Goal: Check status

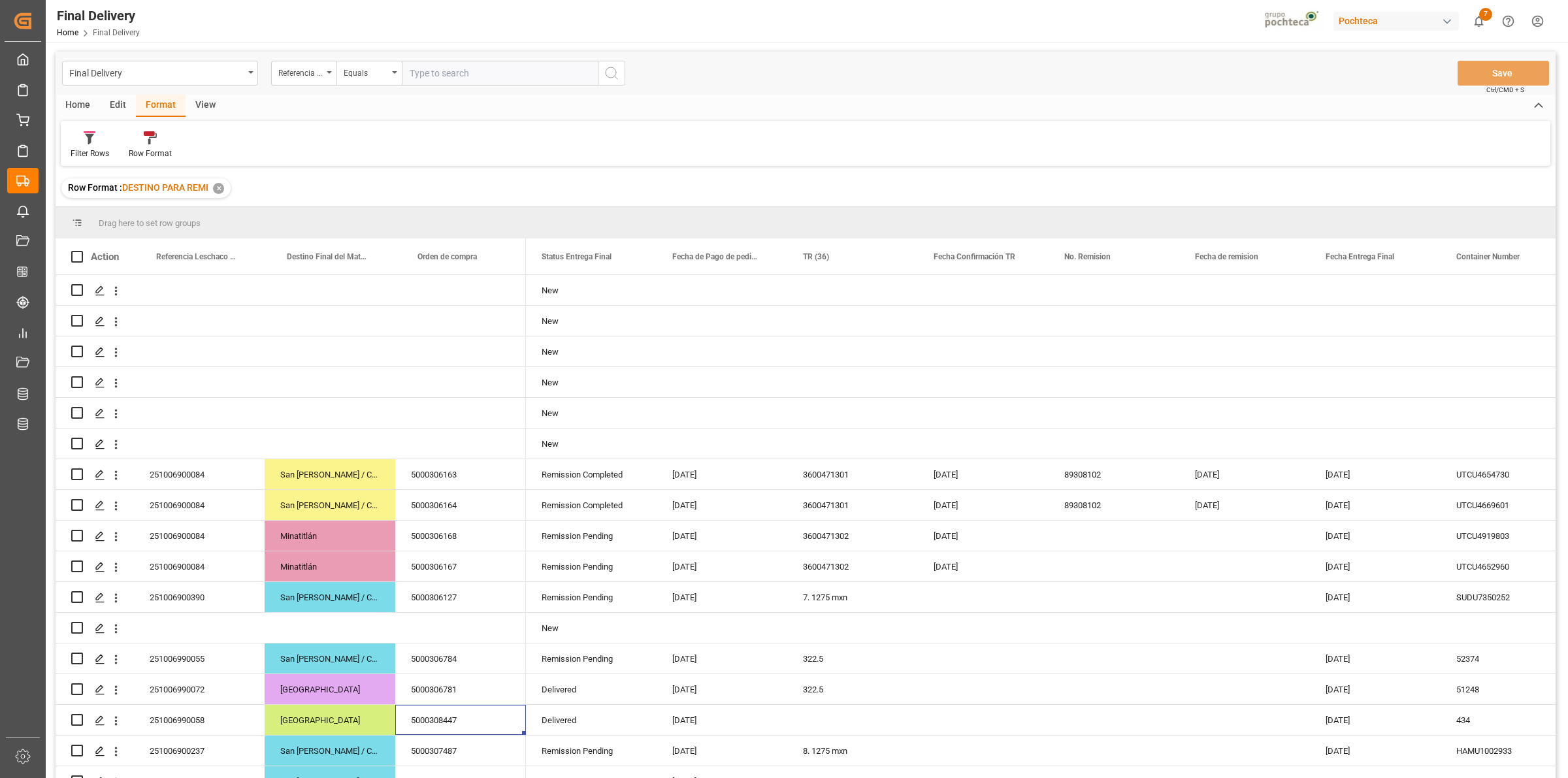
scroll to position [272, 0]
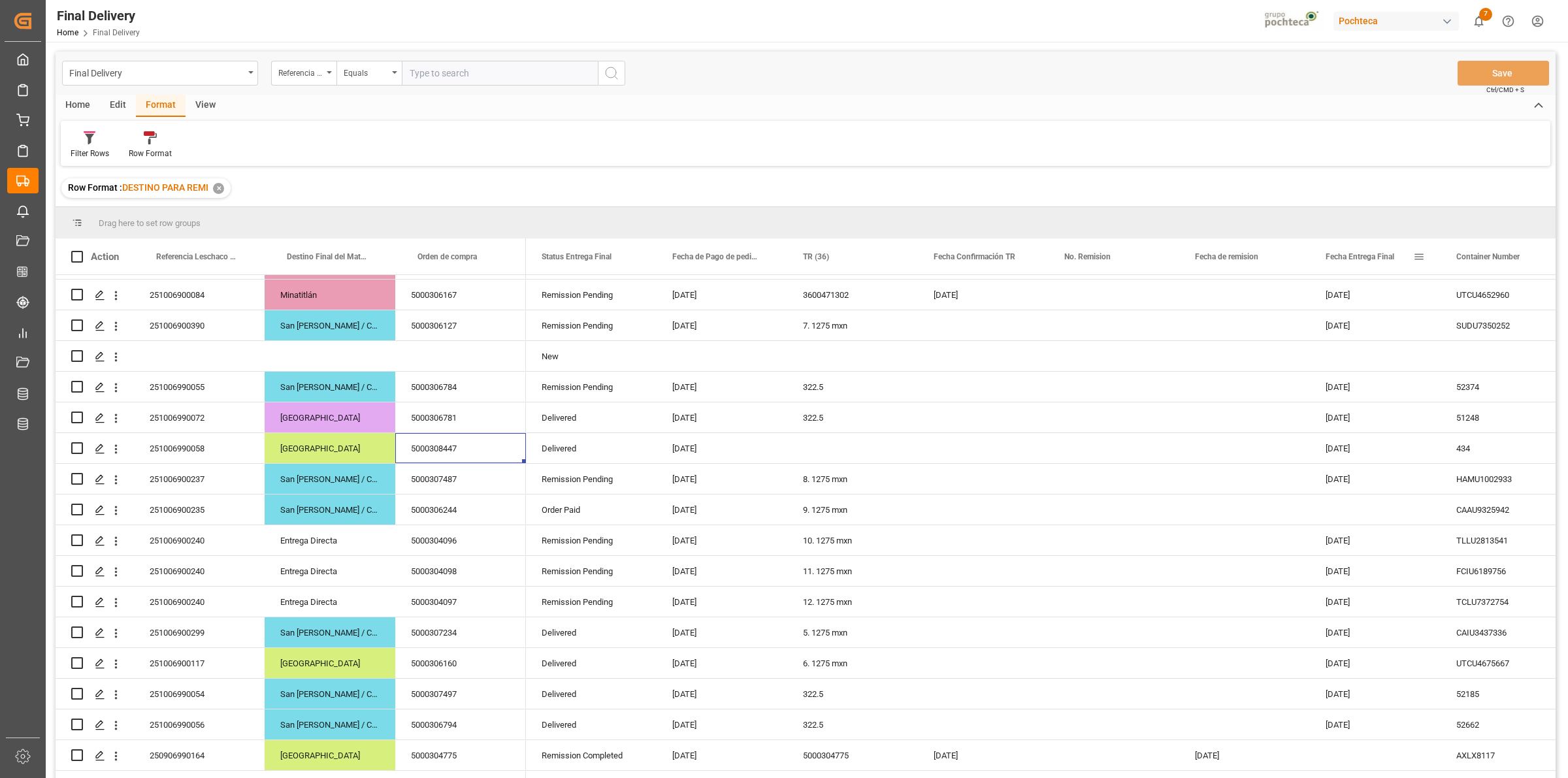
click at [1419, 256] on span at bounding box center [1419, 256] width 12 height 12
click at [1481, 265] on span "filter" at bounding box center [1494, 259] width 58 height 23
click at [1477, 295] on div "Equals" at bounding box center [1473, 294] width 110 height 10
click at [1455, 372] on div "In range" at bounding box center [1478, 378] width 128 height 21
click at [1532, 324] on input "date" at bounding box center [1478, 327] width 128 height 26
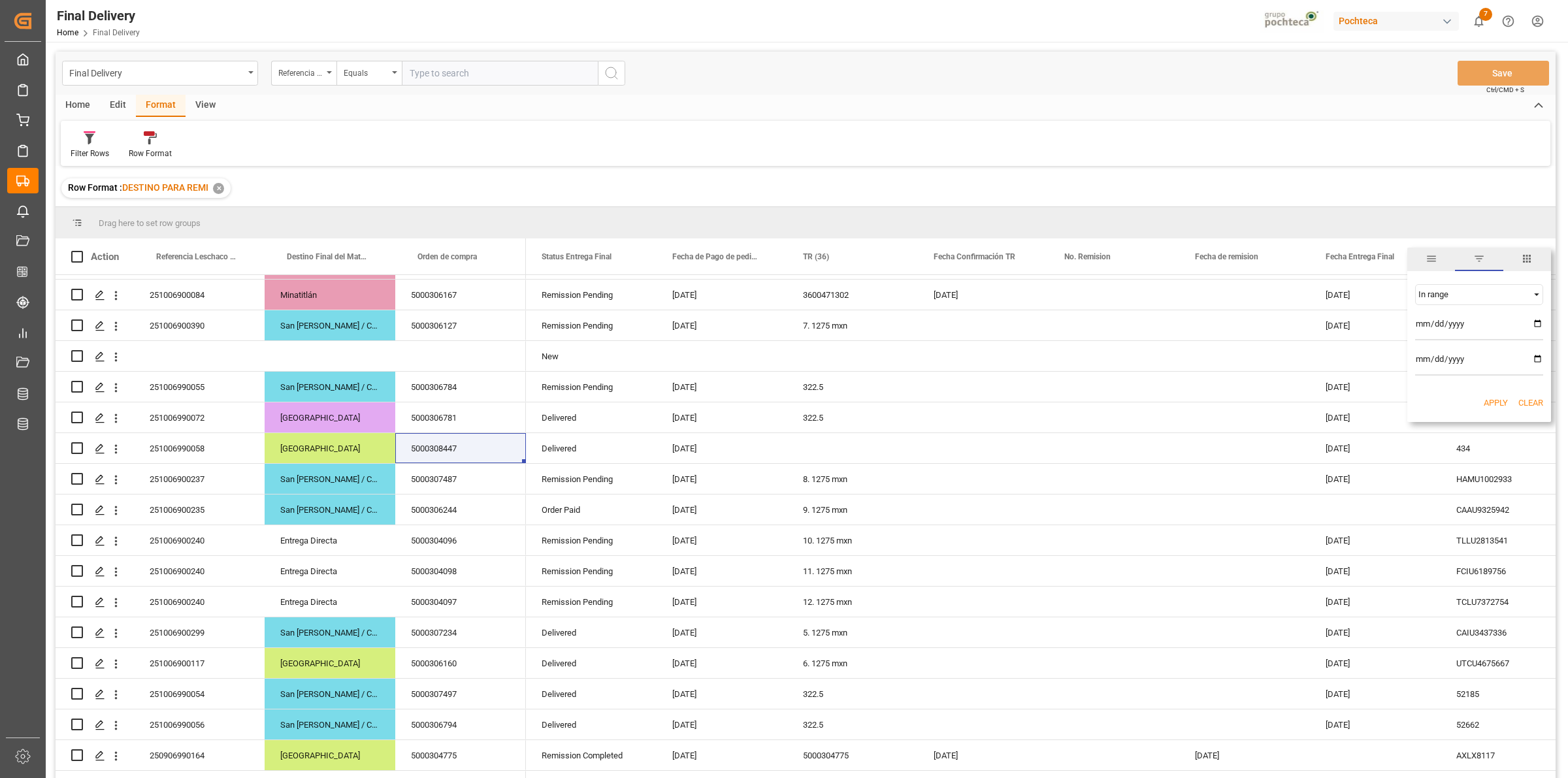
type input "[DATE]"
click at [1536, 360] on input "date" at bounding box center [1478, 362] width 128 height 26
type input "[DATE]"
click at [1493, 403] on button "Apply" at bounding box center [1495, 403] width 24 height 13
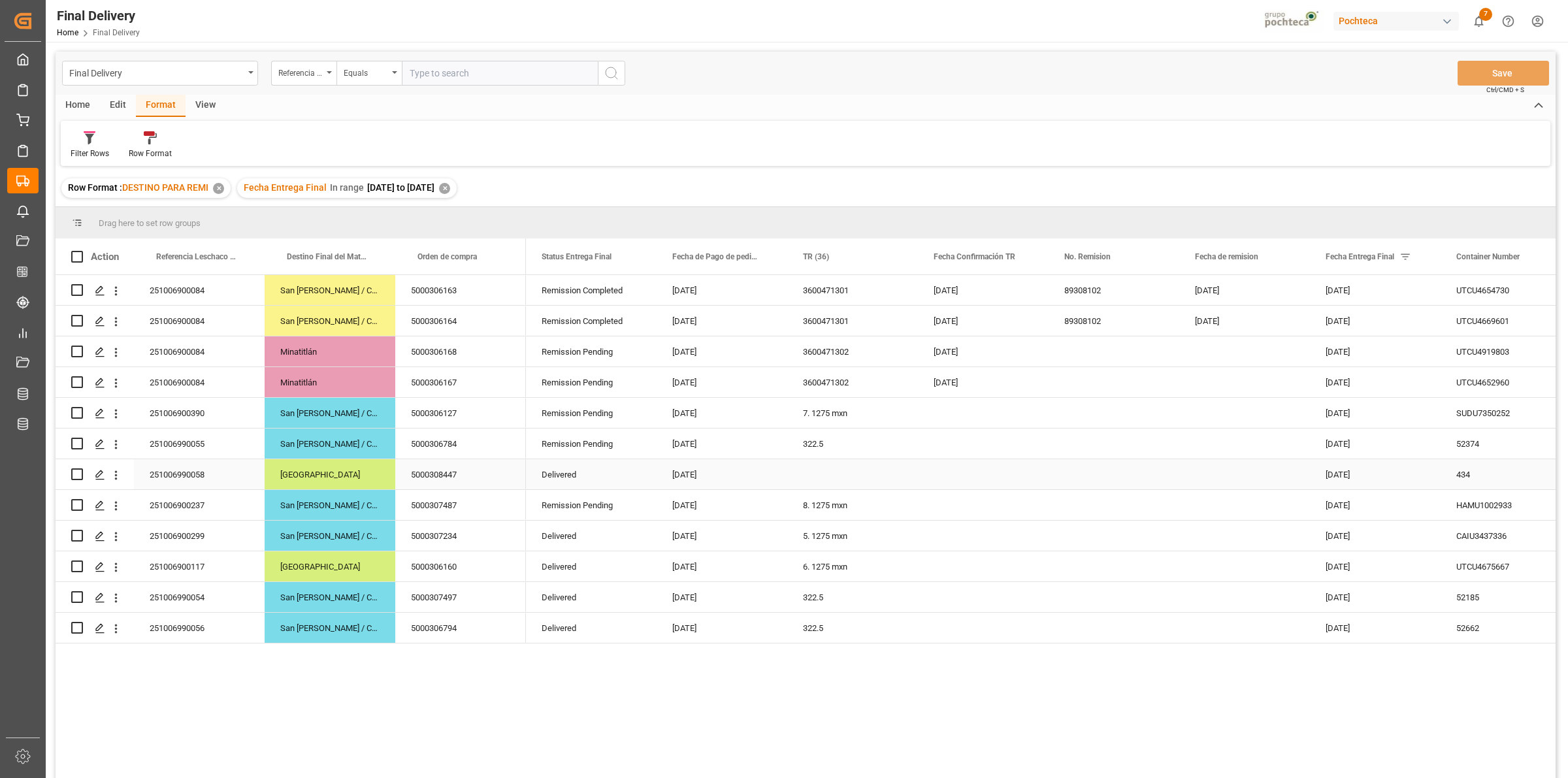
click at [818, 479] on div "Press SPACE to select this row." at bounding box center [852, 473] width 130 height 30
drag, startPoint x: 838, startPoint y: 288, endPoint x: 882, endPoint y: 382, distance: 103.8
click at [882, 382] on div "Remission Completed [DATE] 3600471301 [DATE] 89308102 [DATE] [DATE] UTCU4654730…" at bounding box center [1551, 459] width 2050 height 368
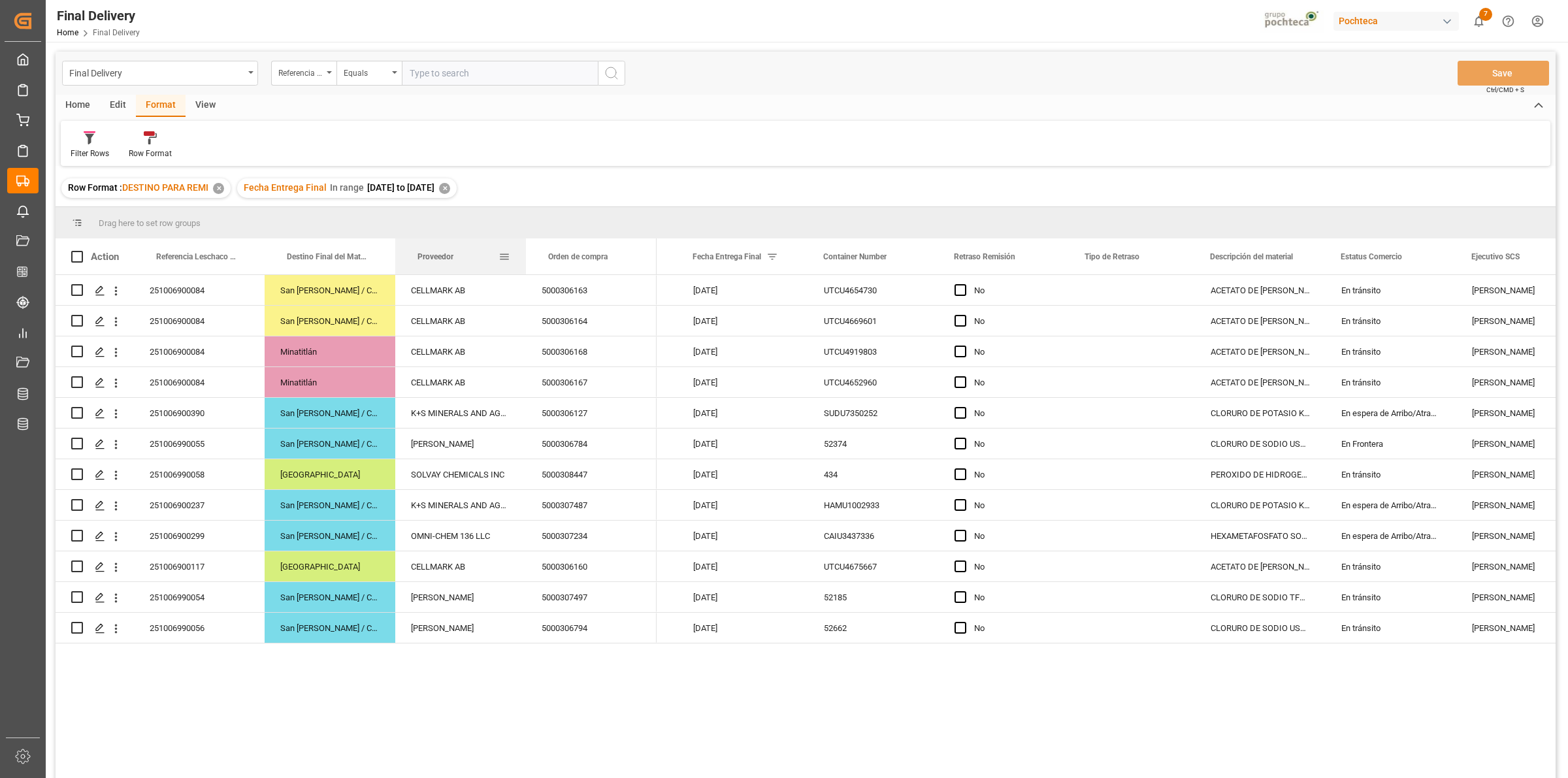
drag, startPoint x: 1223, startPoint y: 255, endPoint x: 474, endPoint y: 245, distance: 749.1
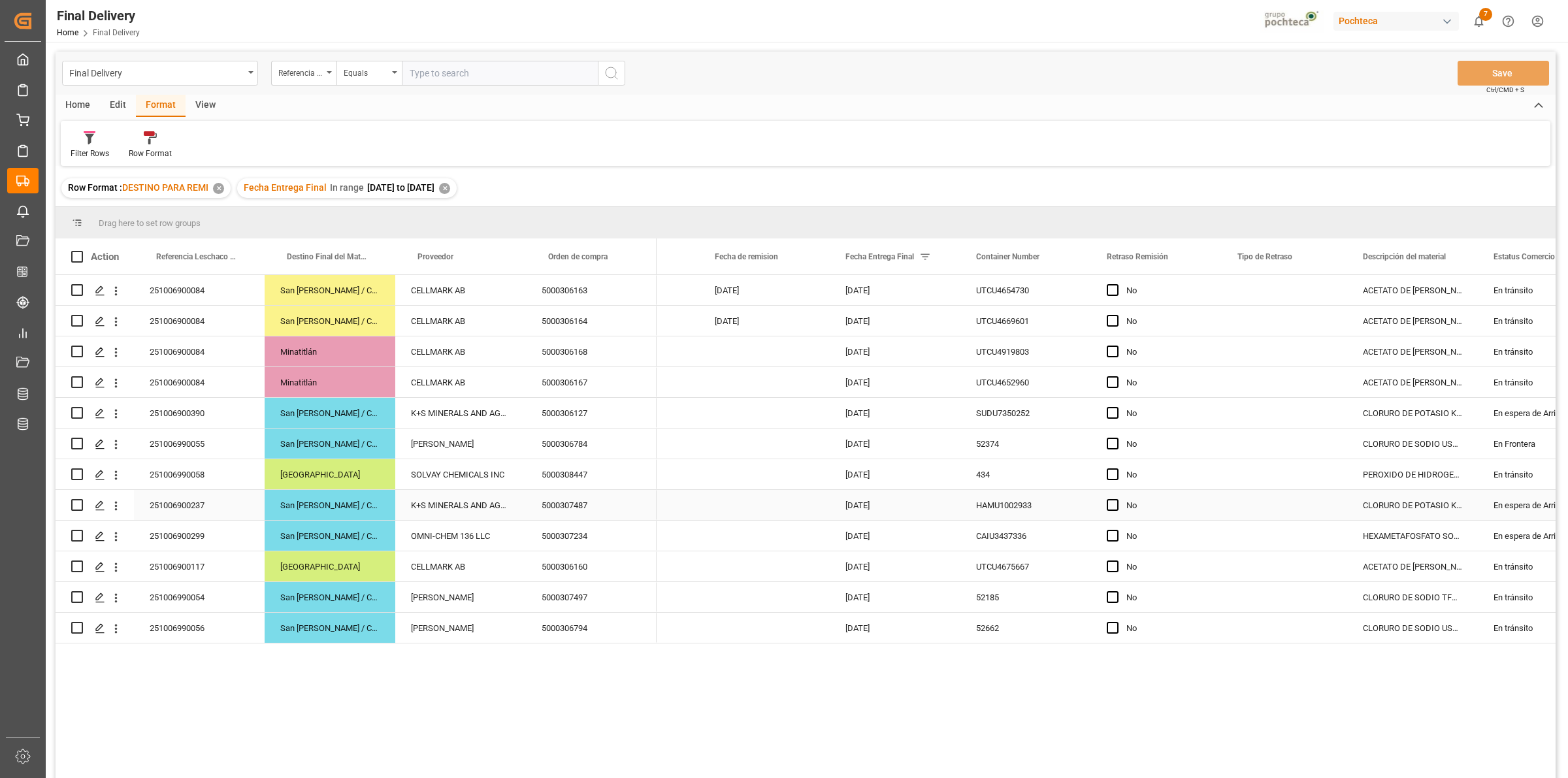
scroll to position [0, 483]
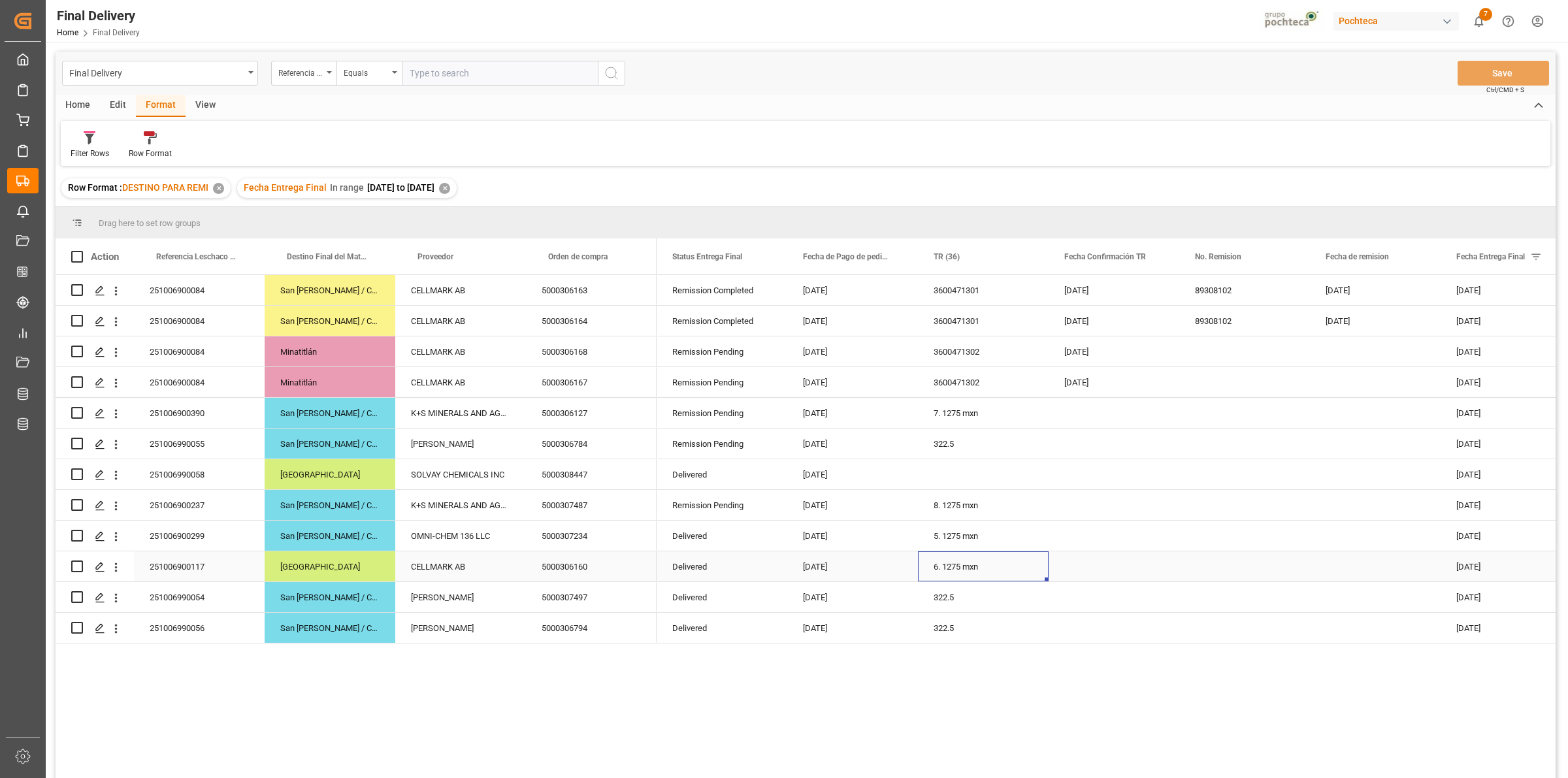
click at [982, 569] on div "6. 1275 mxn" at bounding box center [983, 566] width 130 height 30
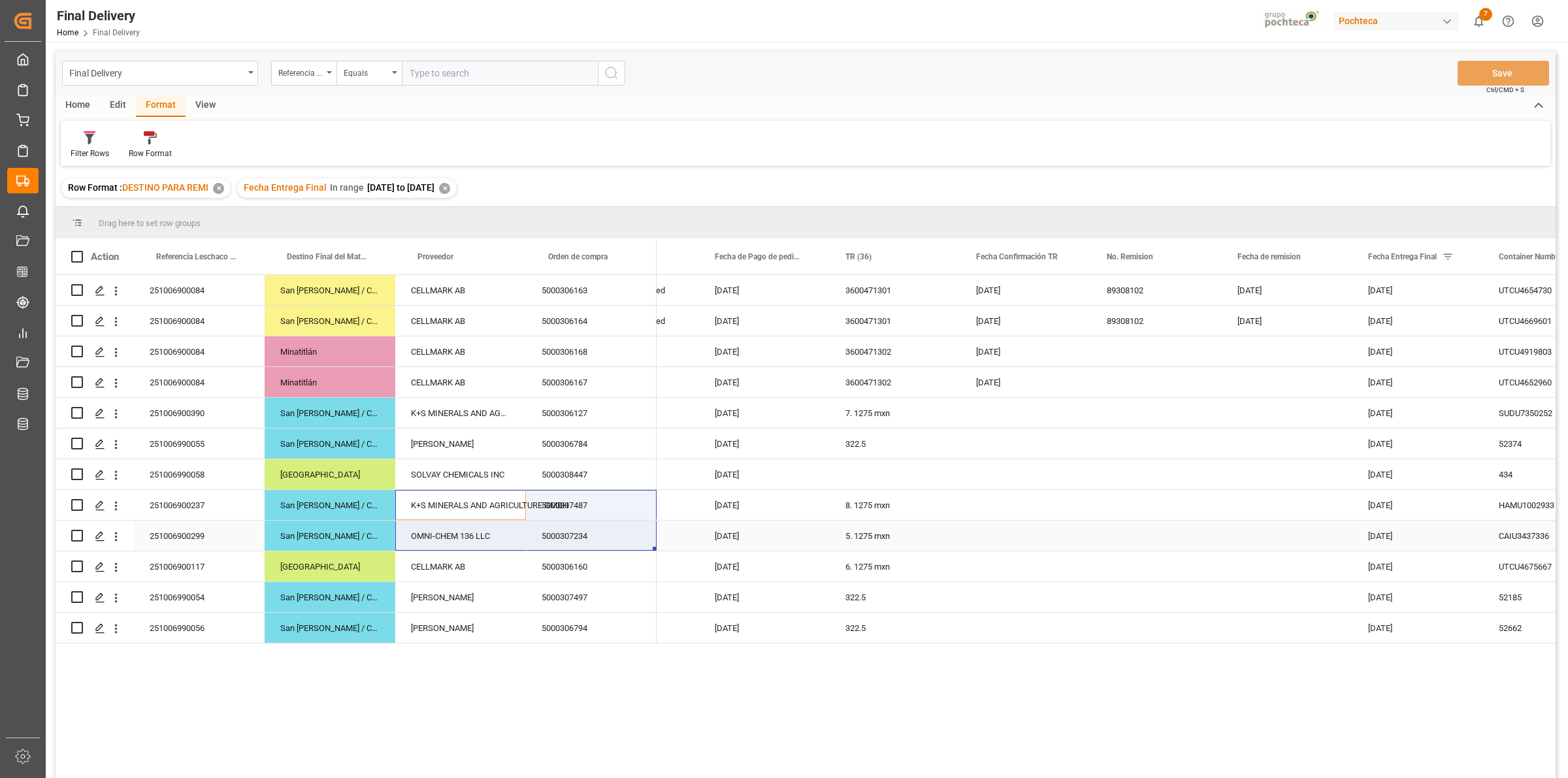
drag, startPoint x: 475, startPoint y: 503, endPoint x: 555, endPoint y: 539, distance: 87.7
click at [555, 539] on div "251006900084 [GEOGRAPHIC_DATA][PERSON_NAME] / CDMX 5000306163 CELLMARK AB 25100…" at bounding box center [356, 459] width 601 height 368
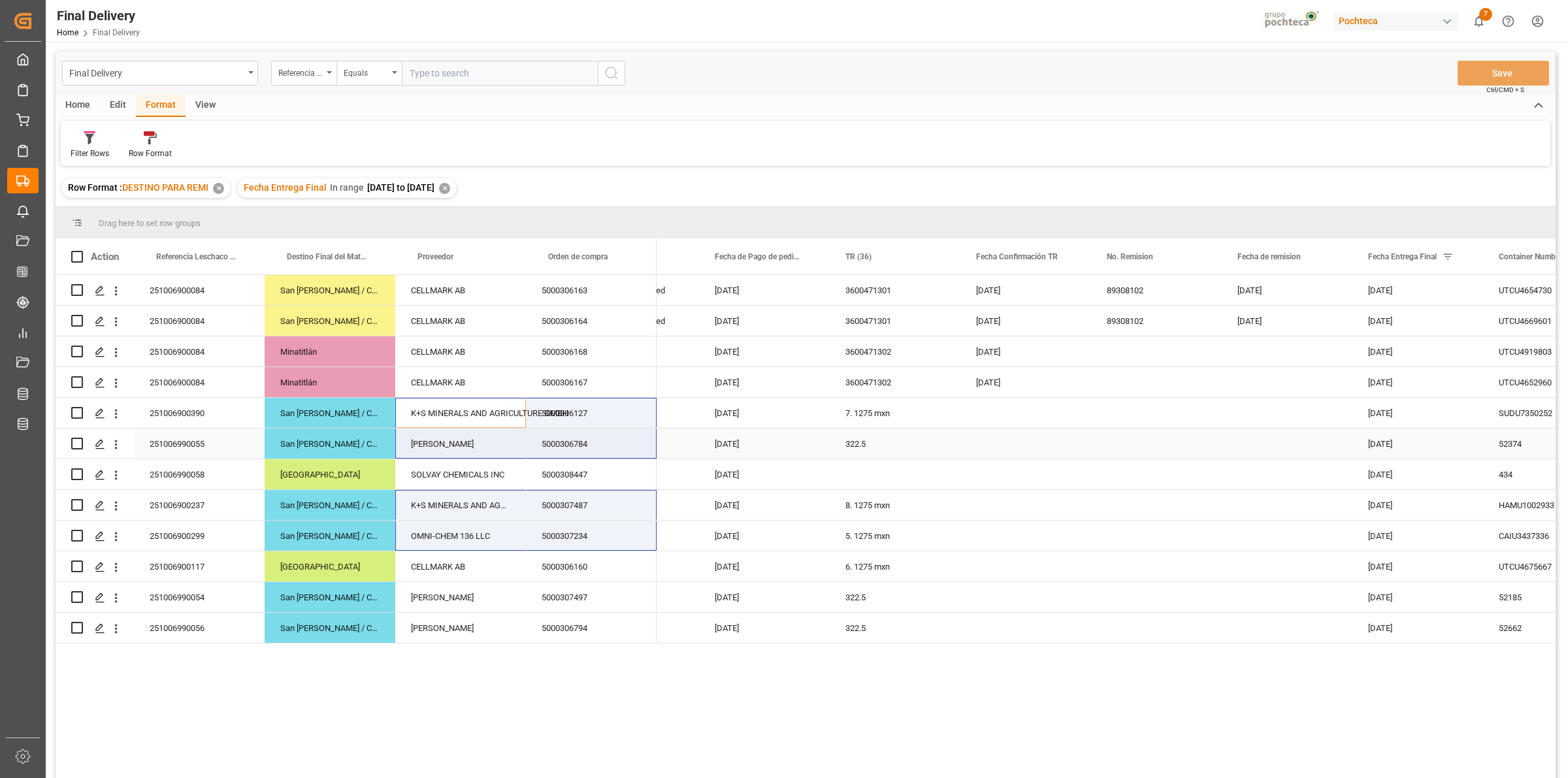
drag, startPoint x: 488, startPoint y: 416, endPoint x: 544, endPoint y: 433, distance: 58.5
click at [544, 433] on div "251006900084 [GEOGRAPHIC_DATA][PERSON_NAME] / CDMX 5000306163 CELLMARK AB 25100…" at bounding box center [356, 459] width 601 height 368
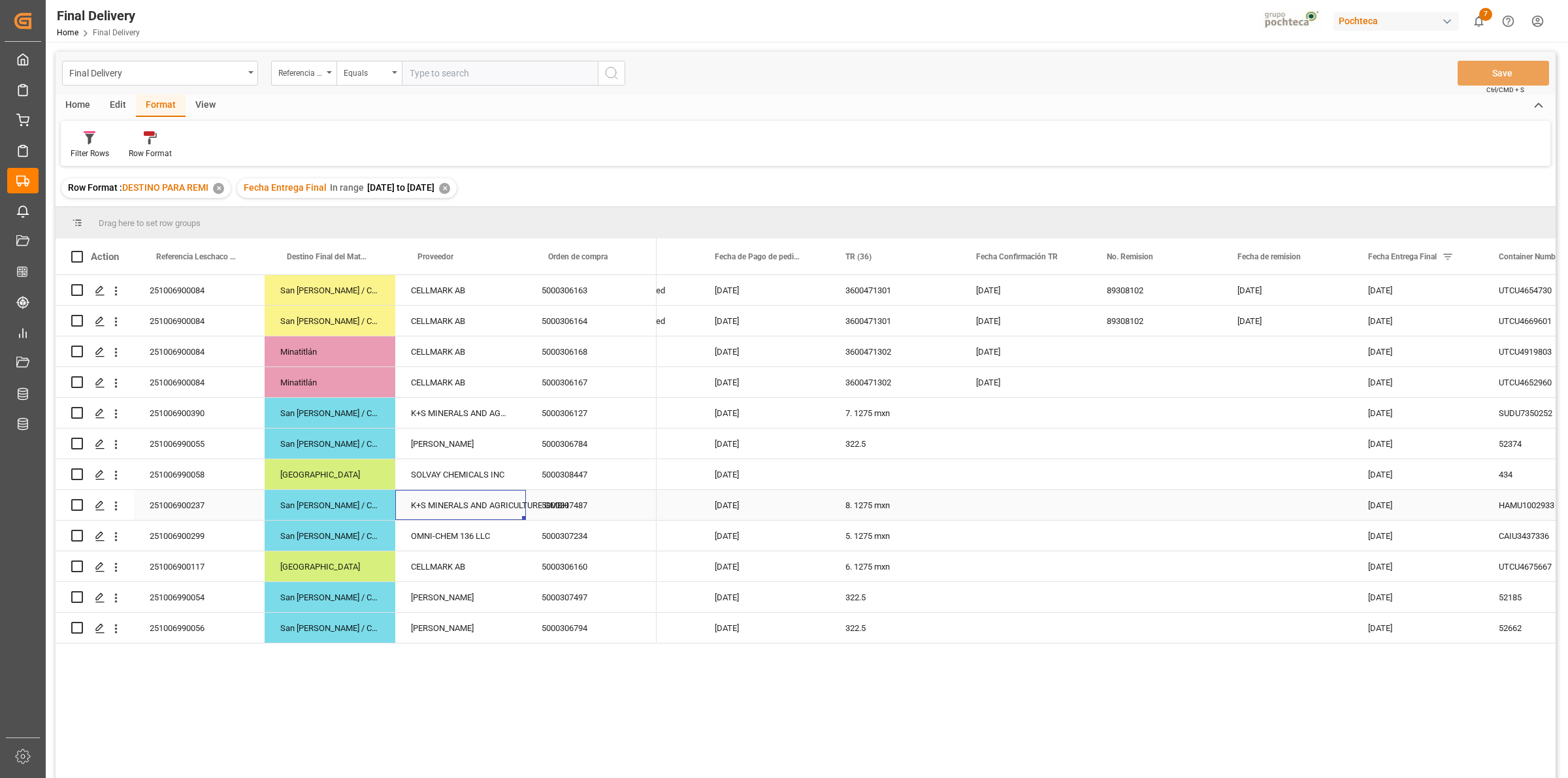
click at [472, 509] on div "K+S MINERALS AND AGRICULTURE GMBH" at bounding box center [460, 504] width 130 height 30
click at [497, 415] on div "K+S MINERALS AND AGRICULTURE GMBH" at bounding box center [460, 413] width 130 height 30
